Goal: Task Accomplishment & Management: Complete application form

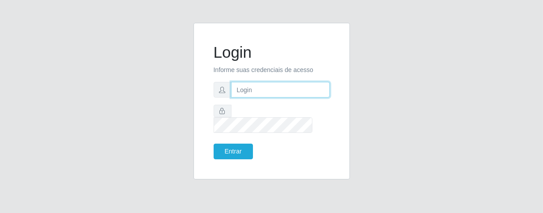
click at [246, 94] on input "text" at bounding box center [280, 90] width 99 height 16
type input "l"
type input "[PERSON_NAME]"
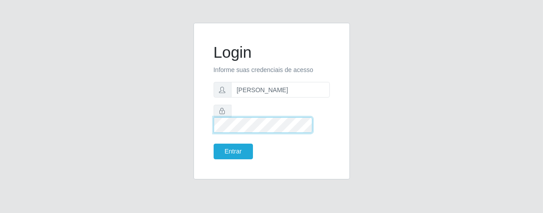
click at [214, 144] on button "Entrar" at bounding box center [233, 152] width 39 height 16
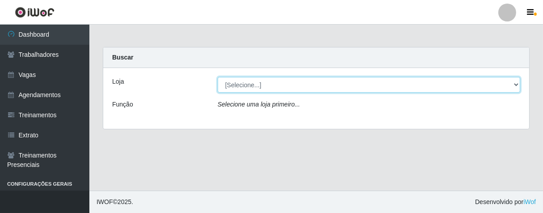
click at [291, 86] on select "[Selecione...] Superbox [GEOGRAPHIC_DATA] - Bessa" at bounding box center [369, 85] width 303 height 16
select select "206"
click at [218, 77] on select "[Selecione...] Superbox [GEOGRAPHIC_DATA] - Bessa" at bounding box center [369, 85] width 303 height 16
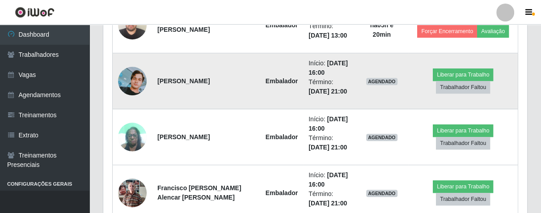
scroll to position [296, 0]
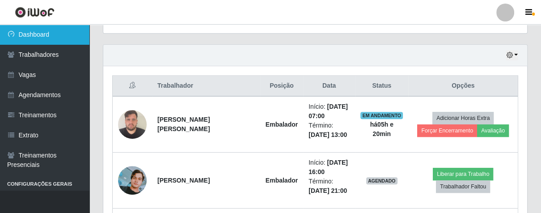
click at [59, 32] on link "Dashboard" at bounding box center [44, 35] width 89 height 20
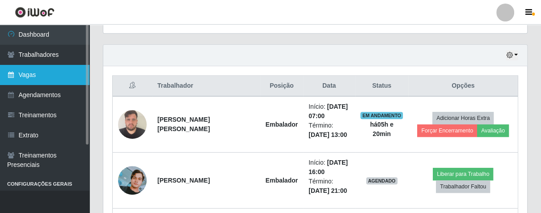
click at [56, 73] on link "Vagas" at bounding box center [44, 75] width 89 height 20
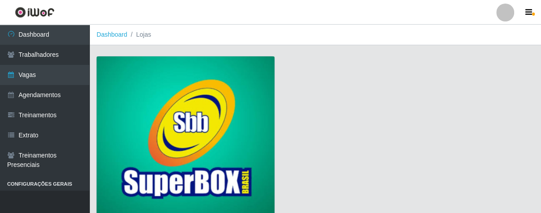
scroll to position [68, 0]
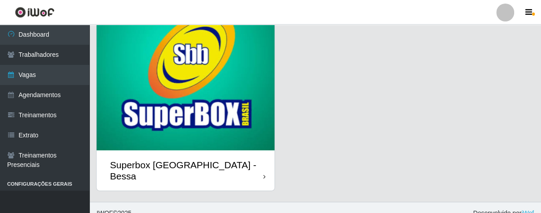
click at [258, 167] on div "Superbox [GEOGRAPHIC_DATA] - Bessa" at bounding box center [186, 170] width 178 height 40
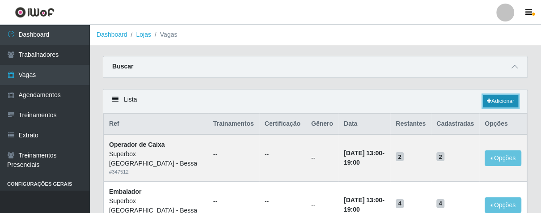
click at [494, 102] on link "Adicionar" at bounding box center [500, 101] width 35 height 13
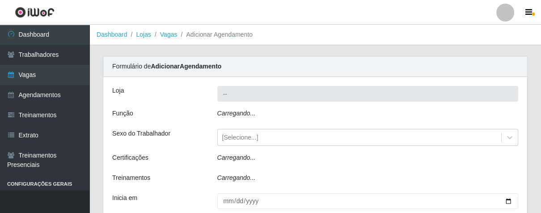
type input "Superbox [GEOGRAPHIC_DATA] - Bessa"
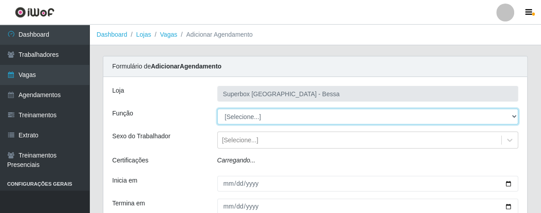
click at [276, 116] on select "[Selecione...] ASG ASG + ASG ++ Embalador Embalador + Embalador ++ Operador de …" at bounding box center [367, 117] width 301 height 16
select select "1"
click at [217, 109] on select "[Selecione...] ASG ASG + ASG ++ Embalador Embalador + Embalador ++ Operador de …" at bounding box center [367, 117] width 301 height 16
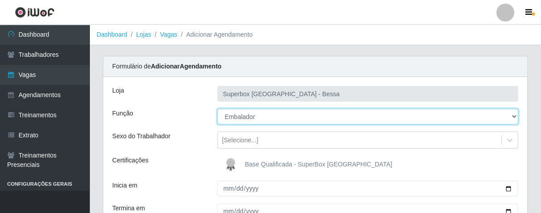
scroll to position [116, 0]
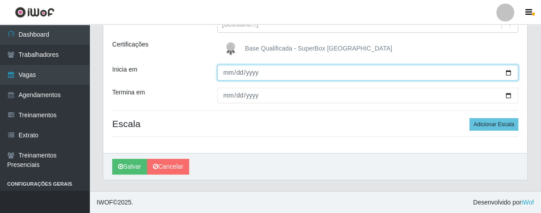
click at [224, 75] on input "Inicia em" at bounding box center [367, 73] width 301 height 16
type input "[DATE]"
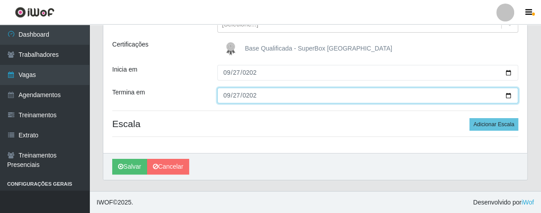
type input "[DATE]"
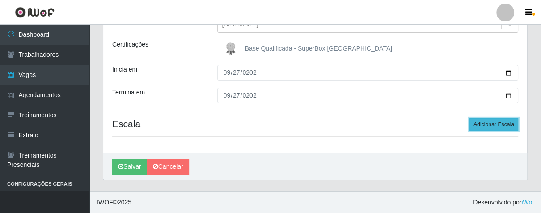
drag, startPoint x: 495, startPoint y: 123, endPoint x: 372, endPoint y: 125, distance: 123.4
click at [494, 123] on button "Adicionar Escala" at bounding box center [493, 124] width 49 height 13
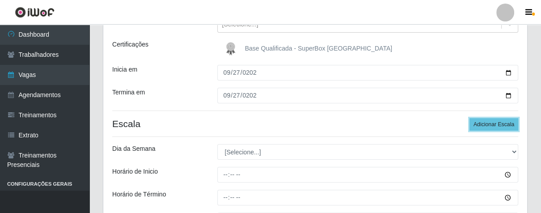
scroll to position [165, 0]
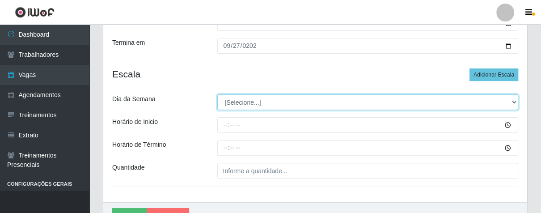
click at [287, 103] on select "[Selecione...] Segunda Terça Quarta Quinta Sexta Sábado Domingo" at bounding box center [367, 102] width 301 height 16
select select "6"
click at [217, 94] on select "[Selecione...] Segunda Terça Quarta Quinta Sexta Sábado Domingo" at bounding box center [367, 102] width 301 height 16
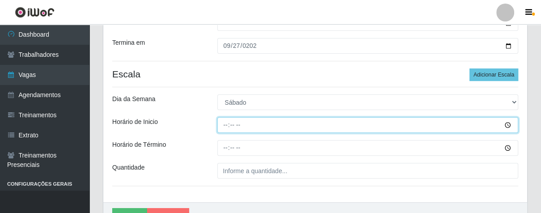
click at [225, 124] on input "Horário de Inicio" at bounding box center [367, 125] width 301 height 16
type input "08:00"
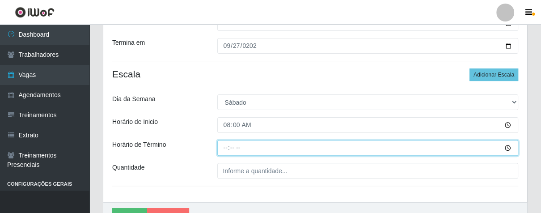
type input "14:00"
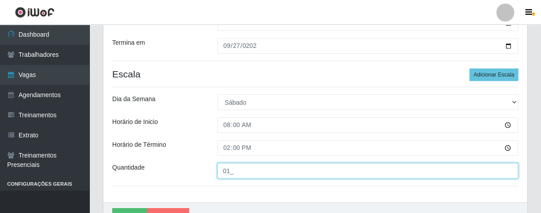
scroll to position [215, 0]
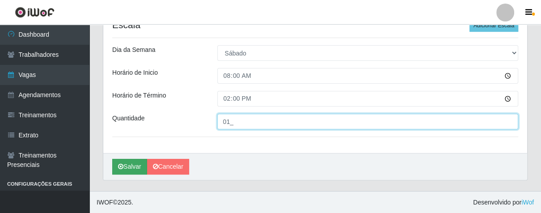
type input "01_"
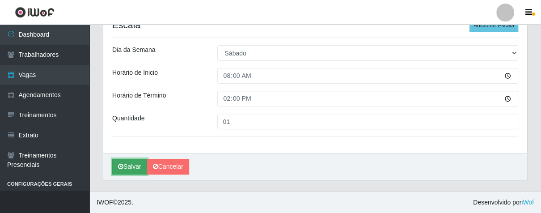
click at [134, 164] on button "Salvar" at bounding box center [129, 167] width 35 height 16
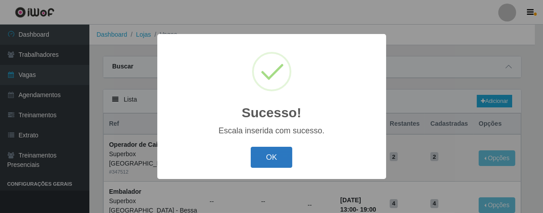
click at [262, 157] on button "OK" at bounding box center [272, 157] width 42 height 21
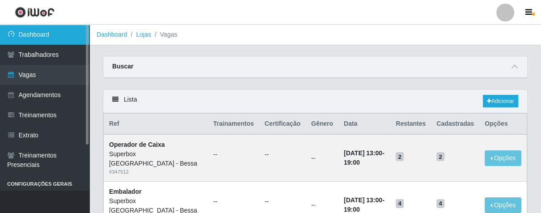
click at [63, 32] on link "Dashboard" at bounding box center [44, 35] width 89 height 20
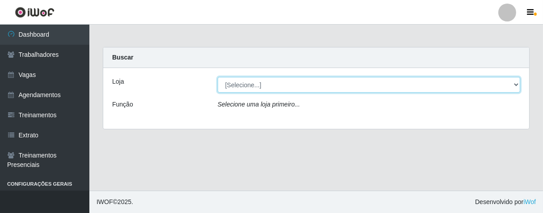
click at [276, 85] on select "[Selecione...] Superbox [GEOGRAPHIC_DATA] - Bessa" at bounding box center [369, 85] width 303 height 16
select select "206"
click at [218, 77] on select "[Selecione...] Superbox [GEOGRAPHIC_DATA] - Bessa" at bounding box center [369, 85] width 303 height 16
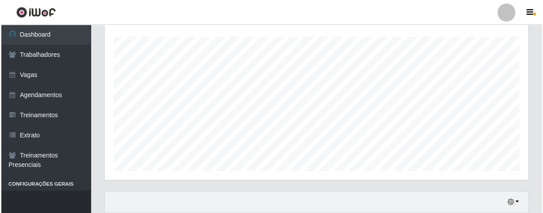
scroll to position [347, 0]
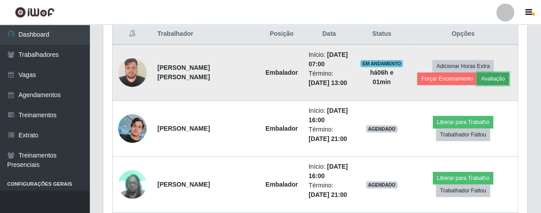
click at [477, 75] on button "Avaliação" at bounding box center [493, 78] width 32 height 13
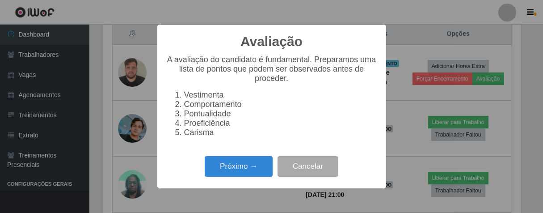
scroll to position [185, 418]
click at [248, 171] on button "Próximo →" at bounding box center [239, 166] width 68 height 21
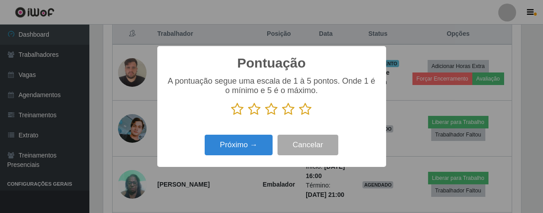
scroll to position [446896, 446663]
click at [307, 113] on icon at bounding box center [306, 108] width 13 height 13
click at [300, 116] on input "radio" at bounding box center [300, 116] width 0 height 0
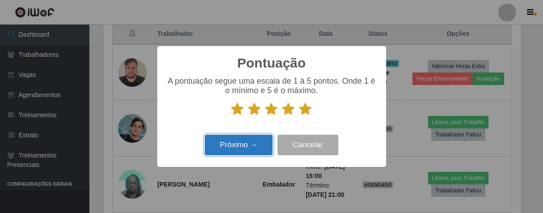
click at [256, 141] on button "Próximo →" at bounding box center [239, 145] width 68 height 21
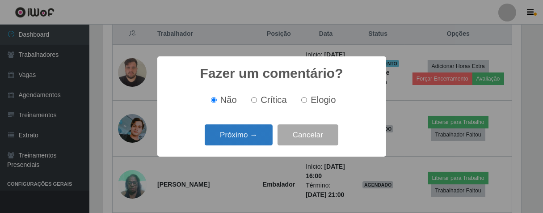
click at [253, 143] on button "Próximo →" at bounding box center [239, 134] width 68 height 21
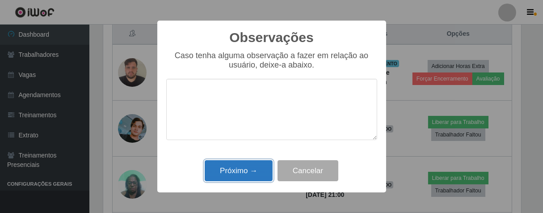
click at [256, 178] on button "Próximo →" at bounding box center [239, 170] width 68 height 21
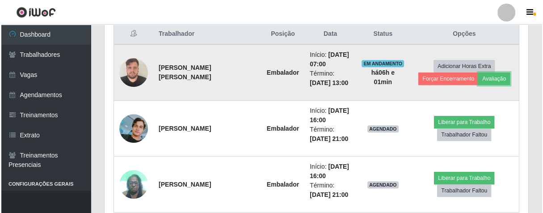
scroll to position [185, 423]
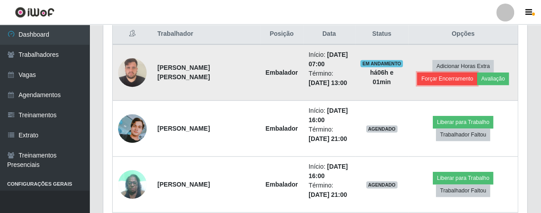
click at [422, 78] on button "Forçar Encerramento" at bounding box center [447, 78] width 60 height 13
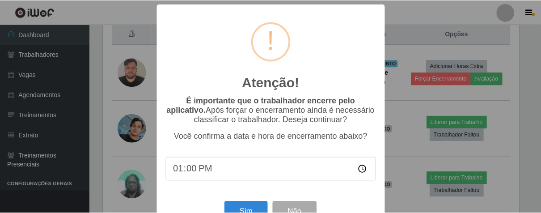
scroll to position [31, 0]
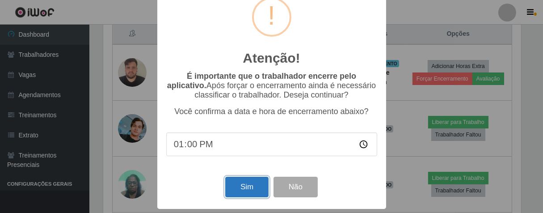
click at [246, 179] on button "Sim" at bounding box center [246, 187] width 43 height 21
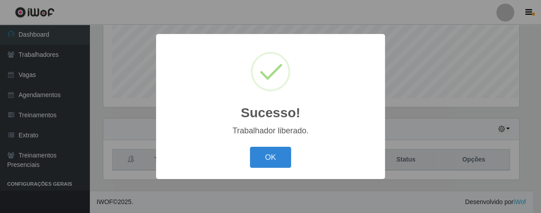
scroll to position [221, 0]
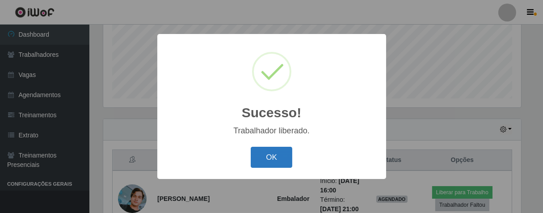
click at [261, 151] on button "OK" at bounding box center [272, 157] width 42 height 21
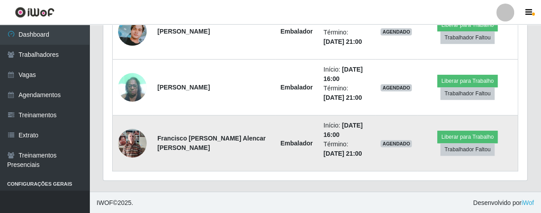
scroll to position [339, 0]
